Goal: Book appointment/travel/reservation

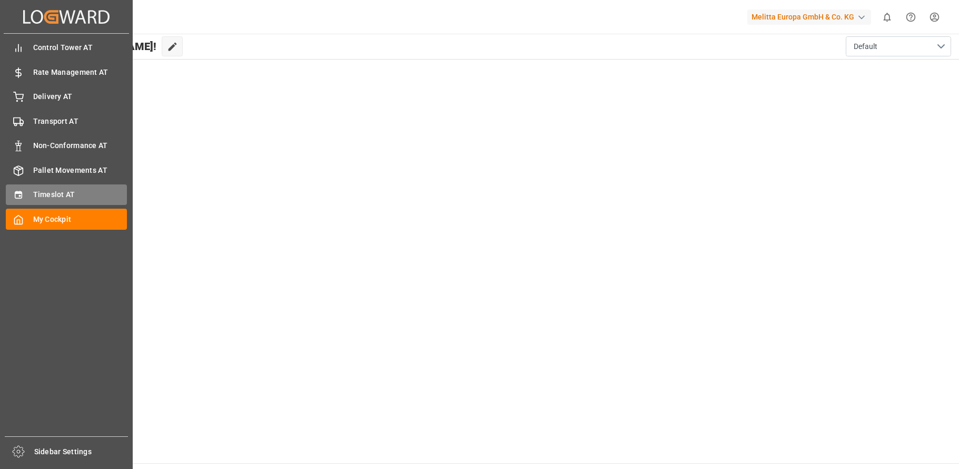
click at [26, 191] on div "Timeslot AT Timeslot AT" at bounding box center [66, 194] width 121 height 21
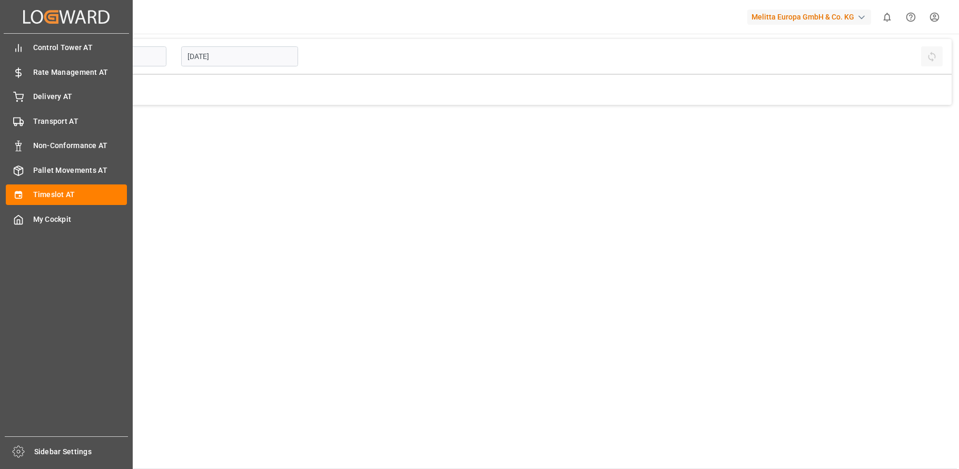
type input "Inbound AT"
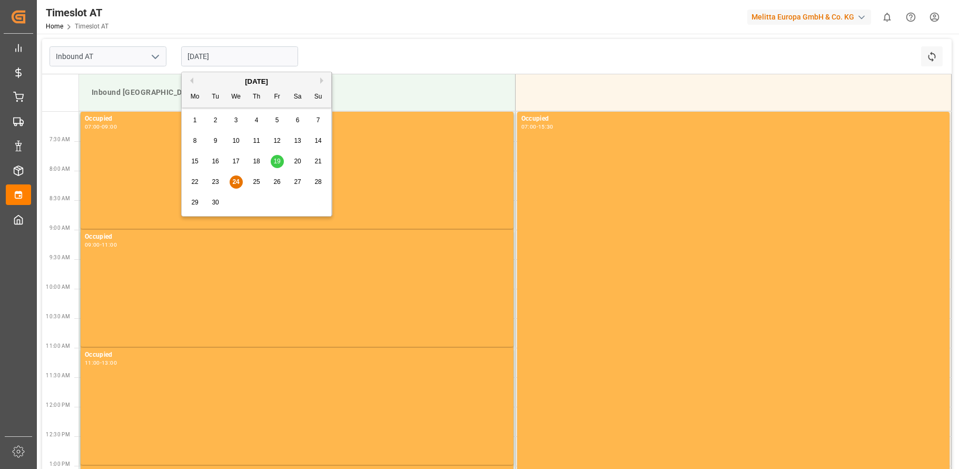
click at [221, 55] on input "[DATE]" at bounding box center [239, 56] width 117 height 20
click at [198, 205] on span "29" at bounding box center [194, 202] width 7 height 7
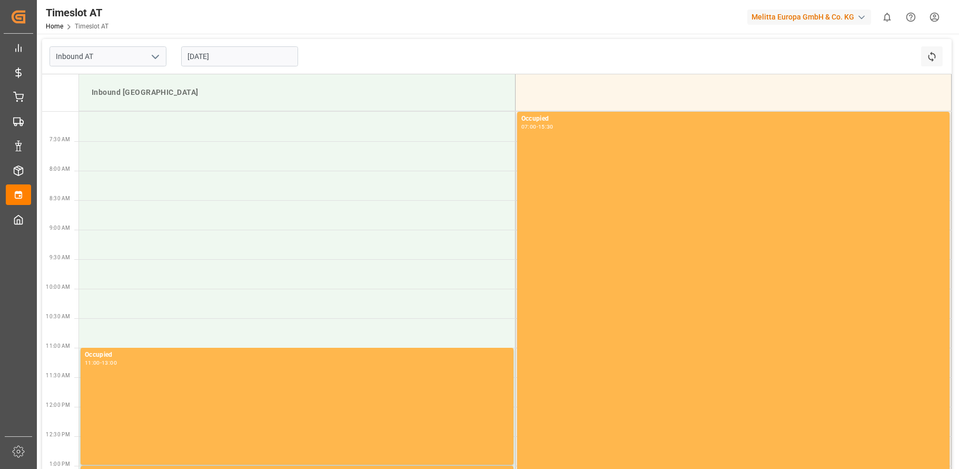
click at [225, 61] on input "[DATE]" at bounding box center [239, 56] width 117 height 20
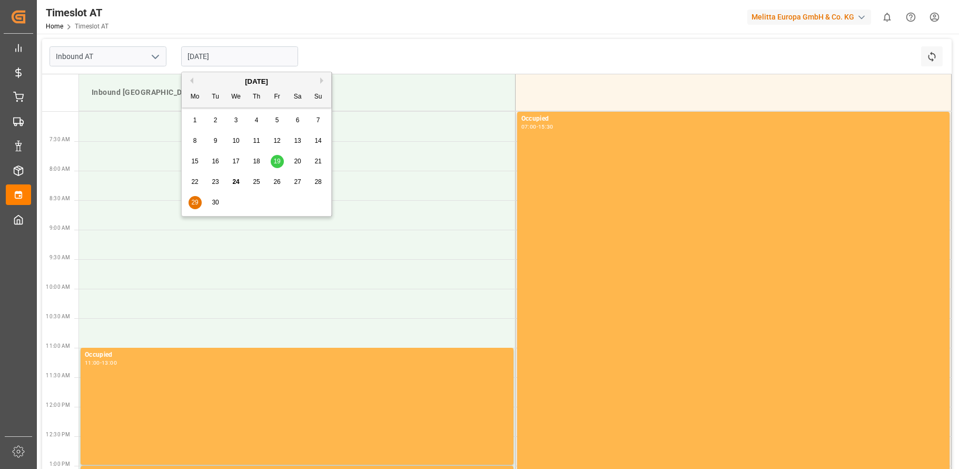
click at [214, 197] on div "30" at bounding box center [215, 203] width 13 height 13
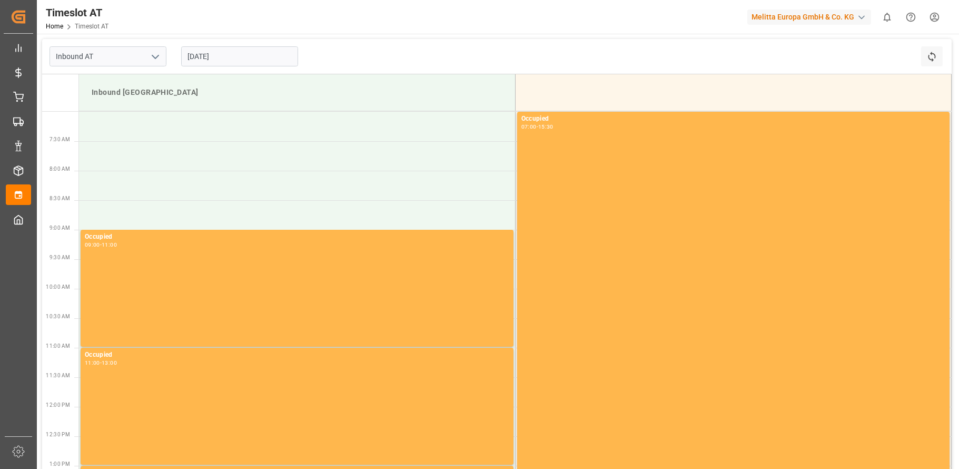
click at [232, 57] on input "[DATE]" at bounding box center [239, 56] width 117 height 20
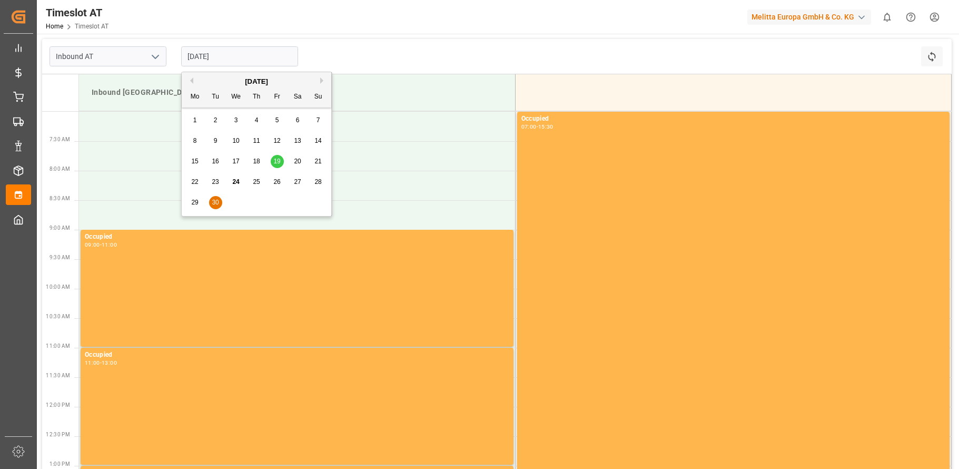
click at [319, 77] on div "[DATE]" at bounding box center [257, 81] width 150 height 11
click at [321, 81] on button "Next Month" at bounding box center [323, 80] width 6 height 6
click at [234, 120] on span "1" at bounding box center [236, 119] width 4 height 7
type input "[DATE]"
